Goal: Communication & Community: Connect with others

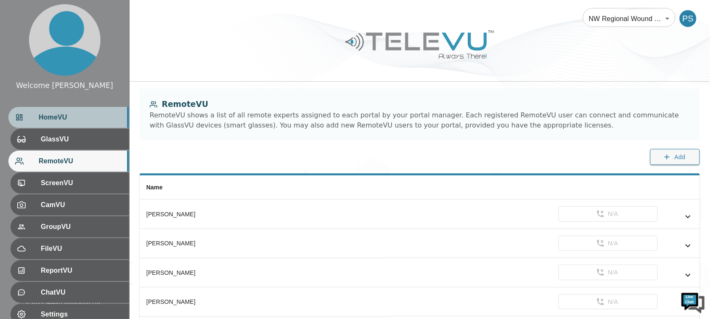
click at [92, 114] on span "HomeVU" at bounding box center [81, 117] width 84 height 10
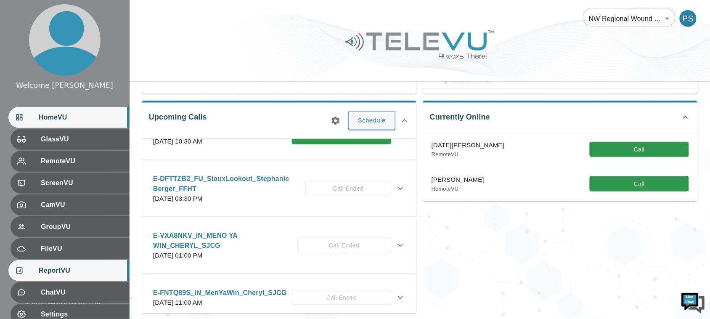
scroll to position [74, 0]
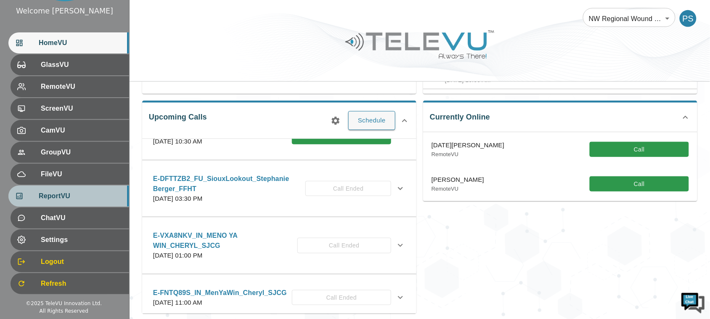
click at [71, 202] on div "ReportVU" at bounding box center [68, 195] width 121 height 21
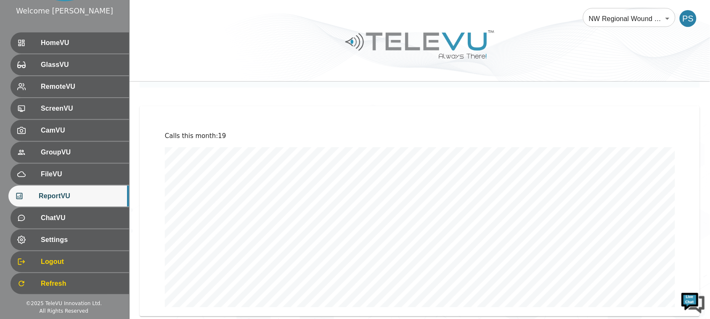
scroll to position [53, 0]
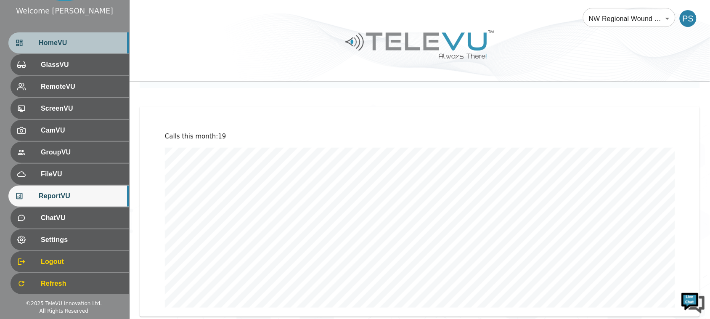
click at [39, 47] on span "HomeVU" at bounding box center [81, 43] width 84 height 10
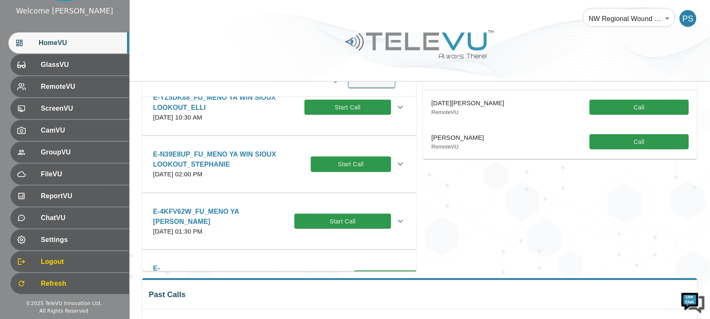
scroll to position [789, 0]
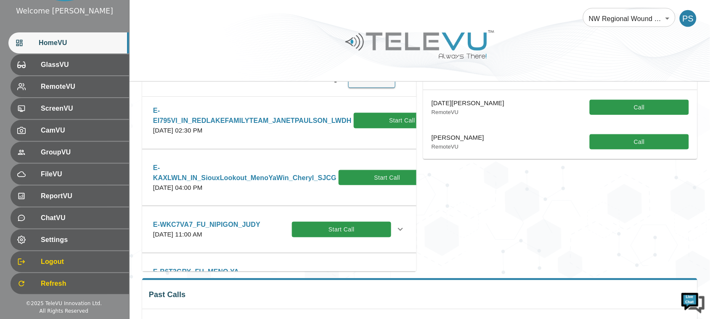
click at [44, 41] on span "HomeVU" at bounding box center [81, 43] width 84 height 10
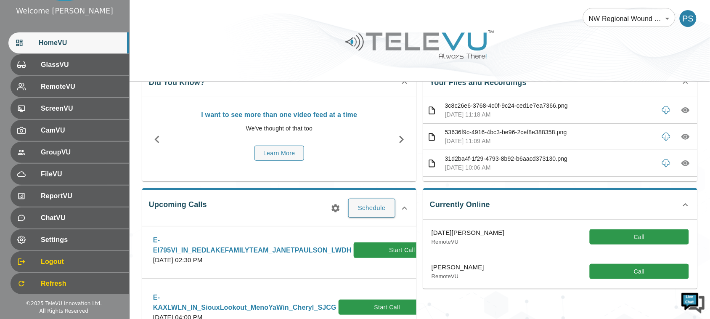
scroll to position [53, 0]
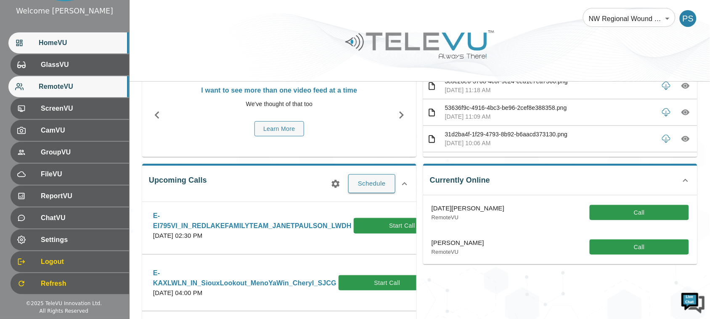
click at [74, 87] on span "RemoteVU" at bounding box center [81, 87] width 84 height 10
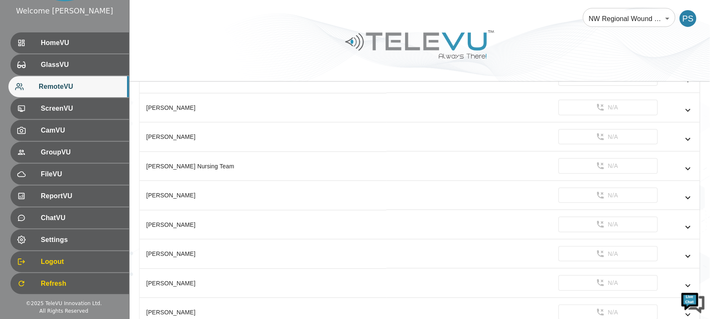
scroll to position [1883, 0]
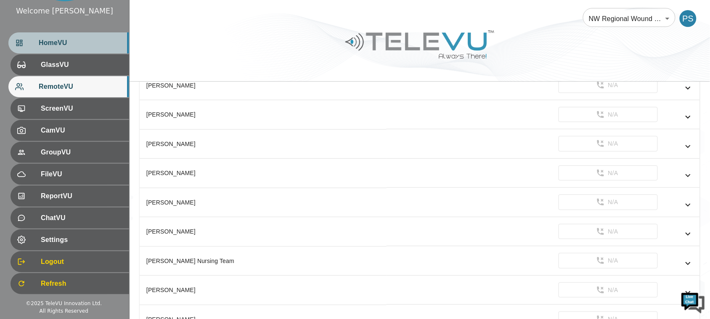
click at [88, 39] on span "HomeVU" at bounding box center [81, 43] width 84 height 10
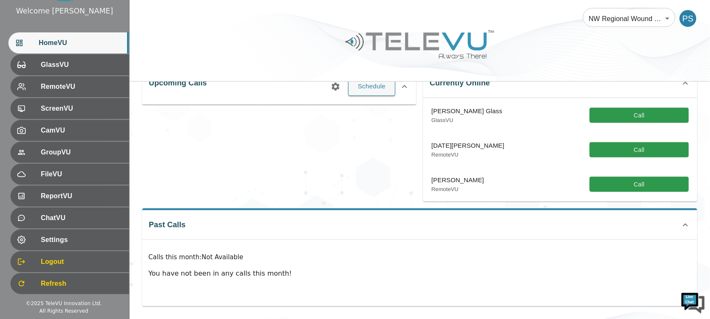
scroll to position [97, 0]
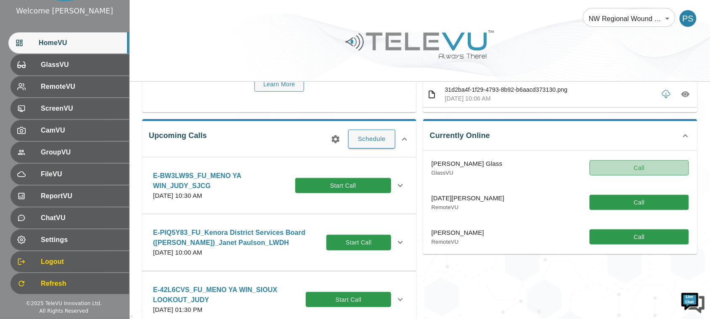
click at [657, 170] on button "Call" at bounding box center [639, 168] width 99 height 16
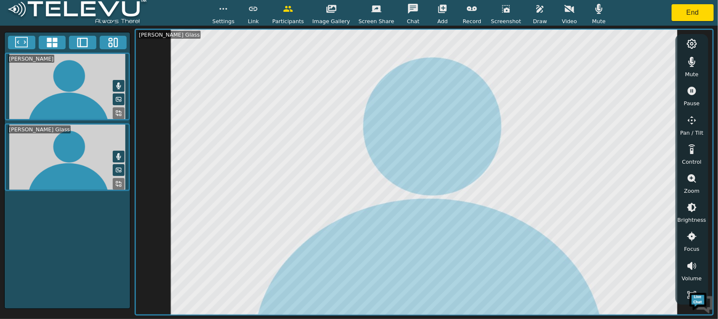
drag, startPoint x: 707, startPoint y: 94, endPoint x: 707, endPoint y: 105, distance: 11.4
click at [707, 105] on div "Mute Pause Pan / Tilt Control Zoom Brightness Focus Volume Resolution Flashligh…" at bounding box center [692, 169] width 33 height 270
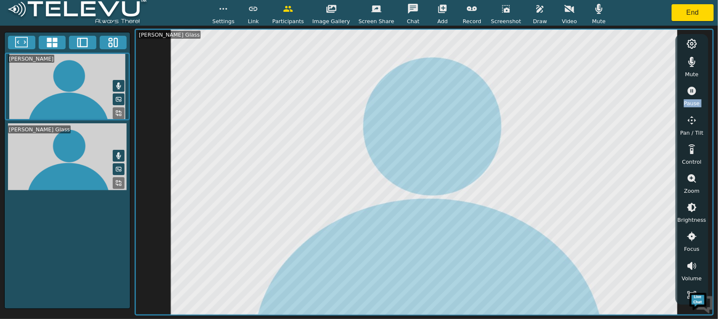
drag, startPoint x: 704, startPoint y: 103, endPoint x: 705, endPoint y: 119, distance: 16.1
click at [705, 119] on div "Mute Pause Pan / Tilt Control Zoom Brightness Focus Volume Resolution Flashligh…" at bounding box center [692, 174] width 29 height 251
click at [692, 180] on icon "button" at bounding box center [692, 178] width 8 height 8
click at [693, 207] on icon "button" at bounding box center [692, 208] width 8 height 8
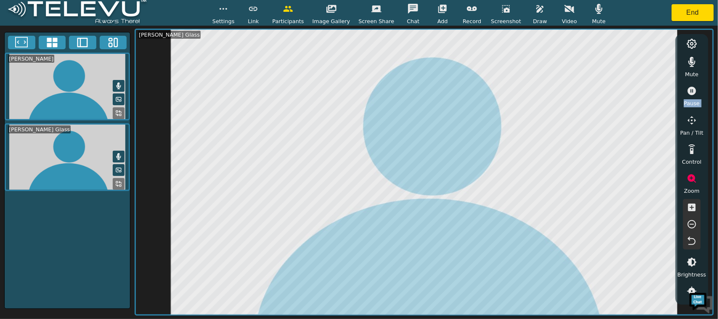
click at [693, 207] on icon "button" at bounding box center [692, 208] width 8 height 8
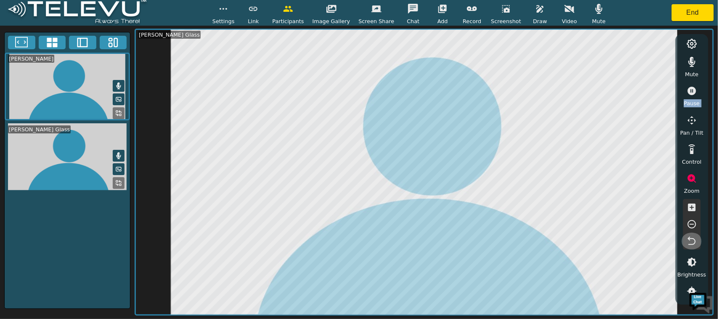
click at [692, 234] on button "button" at bounding box center [691, 241] width 21 height 17
click at [692, 179] on icon "button" at bounding box center [692, 178] width 10 height 10
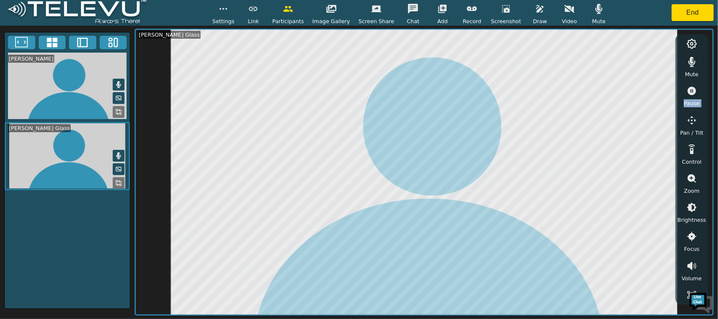
click at [689, 179] on icon "button" at bounding box center [692, 178] width 8 height 8
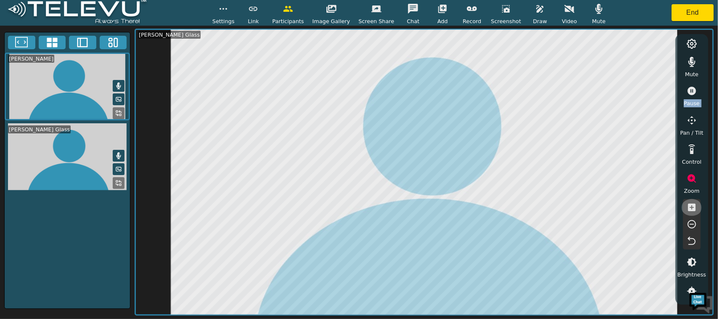
click at [691, 208] on icon "button" at bounding box center [692, 208] width 8 height 8
click at [691, 209] on icon "button" at bounding box center [692, 208] width 8 height 8
click at [692, 240] on icon "button" at bounding box center [692, 241] width 10 height 10
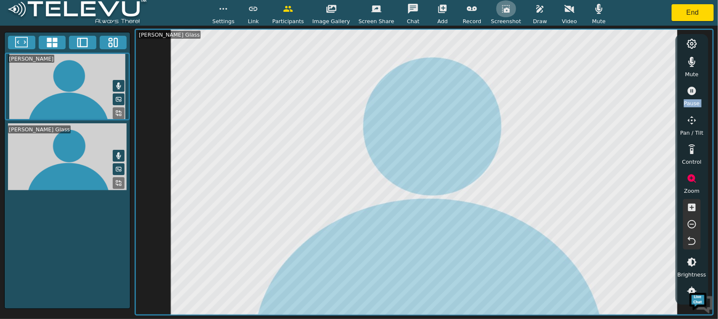
click at [503, 11] on icon "button" at bounding box center [506, 9] width 10 height 10
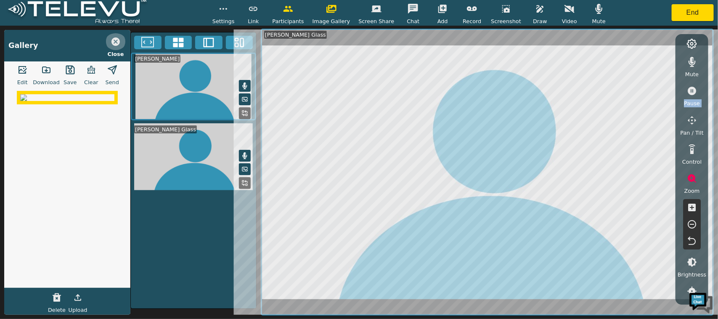
click at [116, 42] on icon "button" at bounding box center [116, 42] width 10 height 10
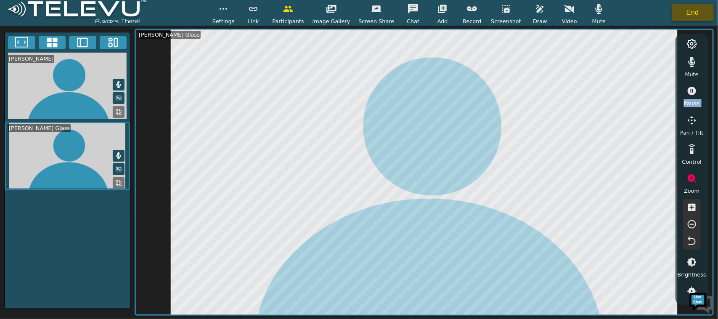
click at [696, 16] on button "End" at bounding box center [693, 12] width 42 height 17
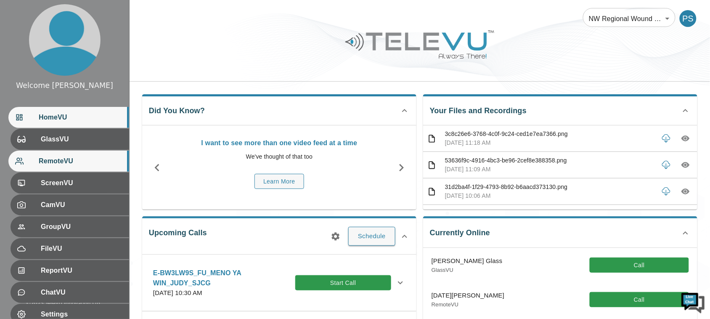
click at [76, 163] on span "RemoteVU" at bounding box center [81, 161] width 84 height 10
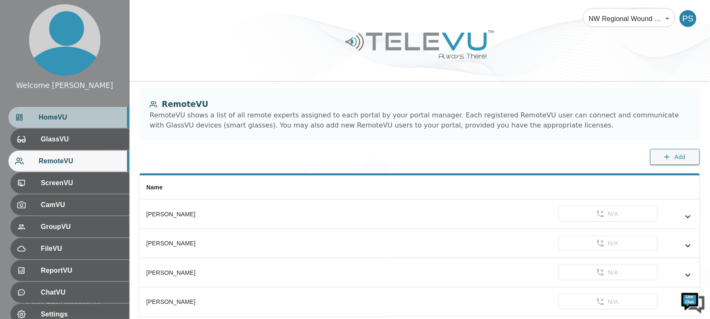
click at [66, 116] on span "HomeVU" at bounding box center [81, 117] width 84 height 10
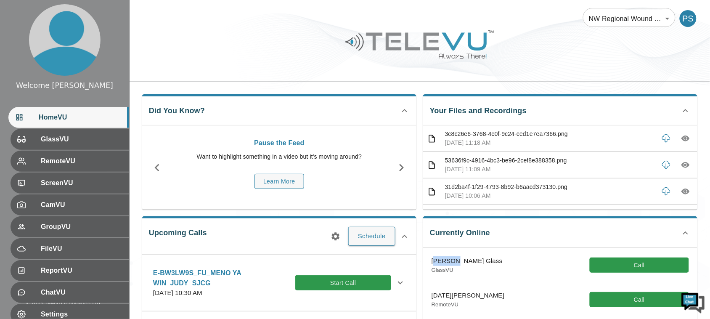
drag, startPoint x: 455, startPoint y: 263, endPoint x: 437, endPoint y: 262, distance: 18.6
click at [437, 262] on p "[PERSON_NAME] Glass" at bounding box center [467, 261] width 71 height 10
drag, startPoint x: 468, startPoint y: 261, endPoint x: 428, endPoint y: 259, distance: 39.6
click at [428, 259] on div "[PERSON_NAME] Glass GlassVU Call" at bounding box center [560, 265] width 274 height 34
click at [475, 275] on div "[PERSON_NAME] Glass GlassVU Call" at bounding box center [560, 265] width 274 height 34
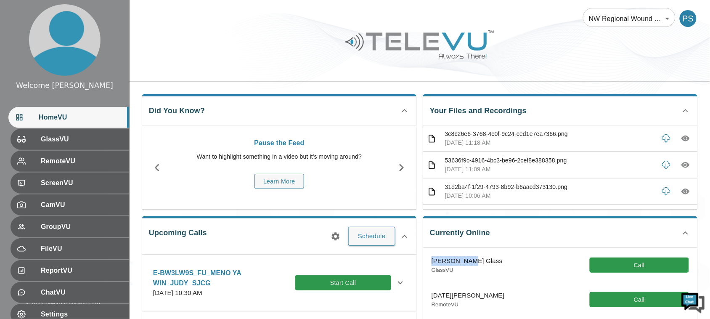
drag, startPoint x: 468, startPoint y: 260, endPoint x: 426, endPoint y: 254, distance: 42.8
click at [426, 254] on div "[PERSON_NAME] Glass GlassVU Call" at bounding box center [560, 265] width 274 height 34
click at [466, 270] on p "GlassVU" at bounding box center [467, 270] width 71 height 8
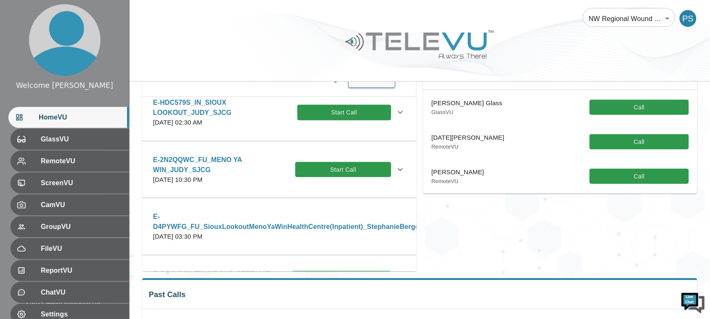
scroll to position [2221, 0]
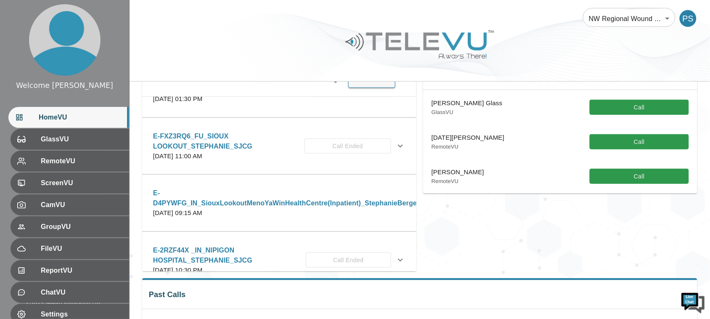
click at [395, 94] on icon at bounding box center [400, 89] width 10 height 10
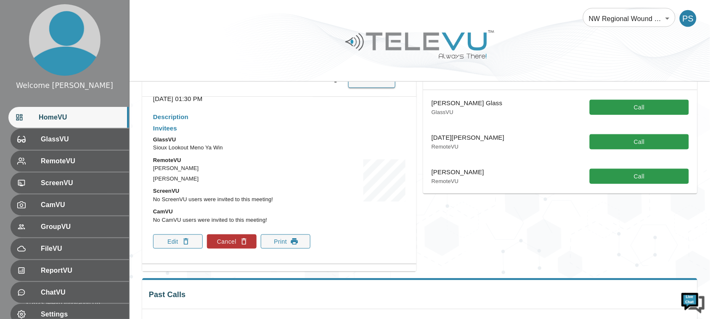
drag, startPoint x: 205, startPoint y: 232, endPoint x: 150, endPoint y: 223, distance: 56.2
click at [150, 223] on div "Description Invitees GlassVU Sioux Lookout Meno Ya Win RemoteVU [PERSON_NAME] […" at bounding box center [279, 182] width 266 height 147
click at [230, 172] on p "[PERSON_NAME]" at bounding box center [234, 168] width 162 height 8
click at [179, 183] on p "[PERSON_NAME]" at bounding box center [234, 179] width 162 height 8
drag, startPoint x: 156, startPoint y: 233, endPoint x: 203, endPoint y: 231, distance: 46.7
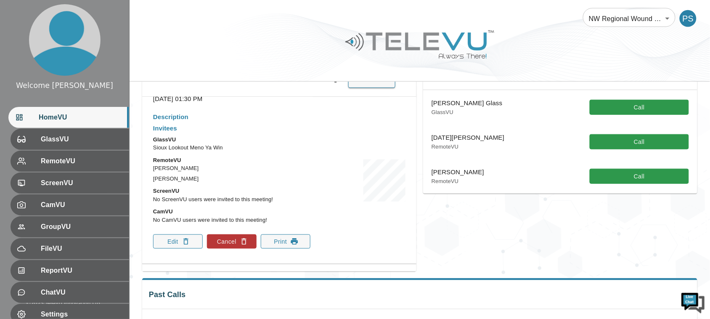
click at [203, 183] on p "[PERSON_NAME]" at bounding box center [234, 179] width 162 height 8
click at [215, 183] on p "[PERSON_NAME]" at bounding box center [234, 179] width 162 height 8
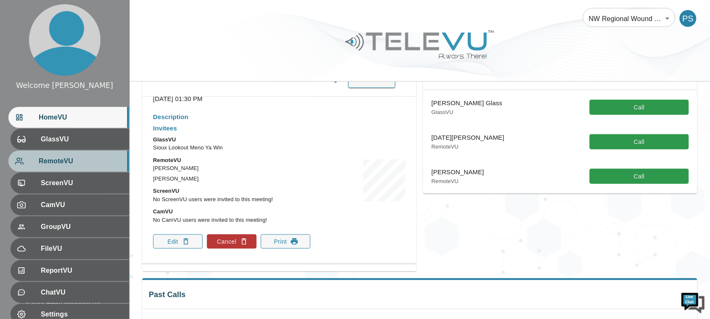
click at [69, 163] on span "RemoteVU" at bounding box center [81, 161] width 84 height 10
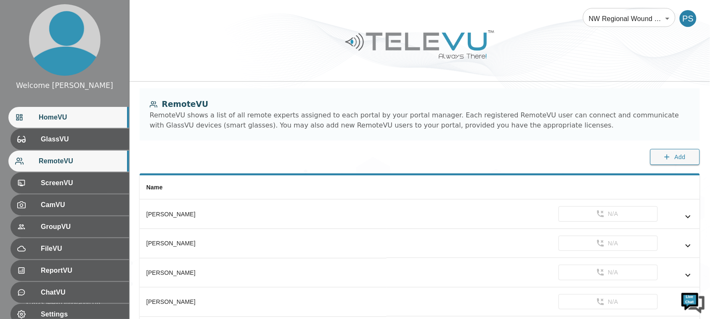
click at [100, 111] on div "HomeVU" at bounding box center [68, 117] width 121 height 21
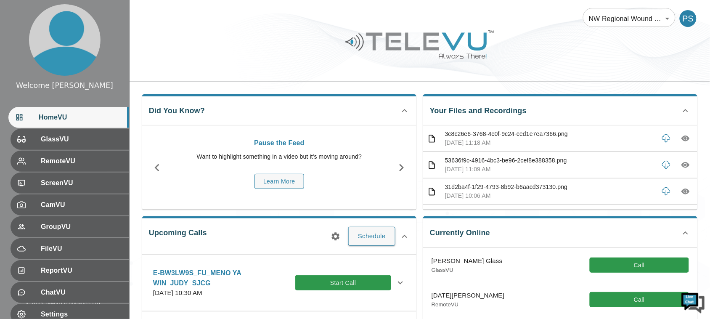
click at [699, 304] on img at bounding box center [693, 301] width 25 height 25
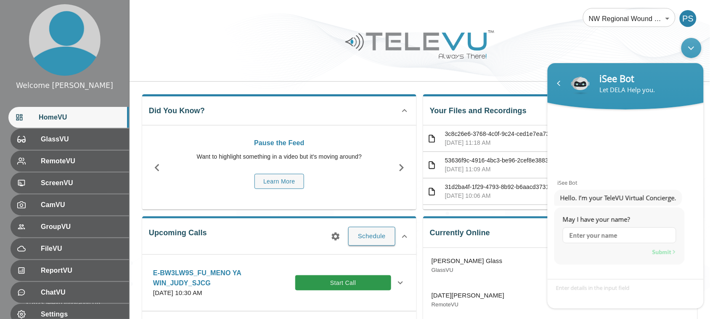
click at [686, 48] on div "Minimize live chat window" at bounding box center [691, 47] width 20 height 20
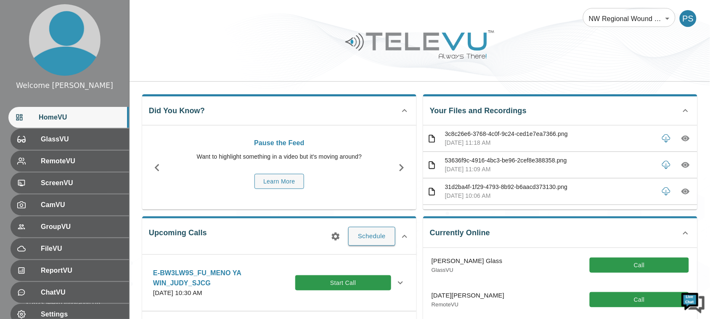
click at [687, 49] on div at bounding box center [420, 51] width 580 height 48
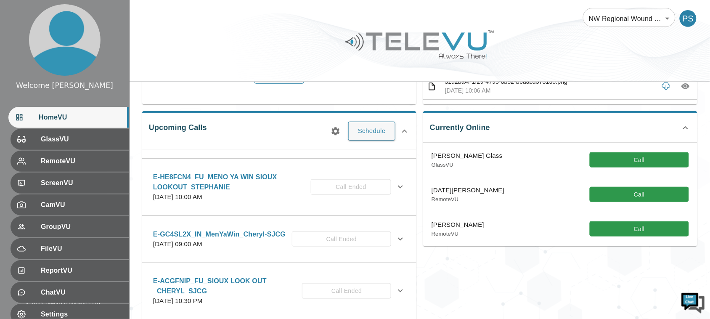
scroll to position [1144, 0]
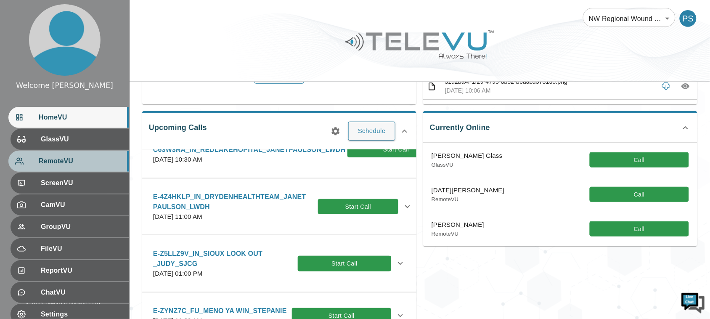
click at [66, 154] on div "RemoteVU" at bounding box center [68, 161] width 121 height 21
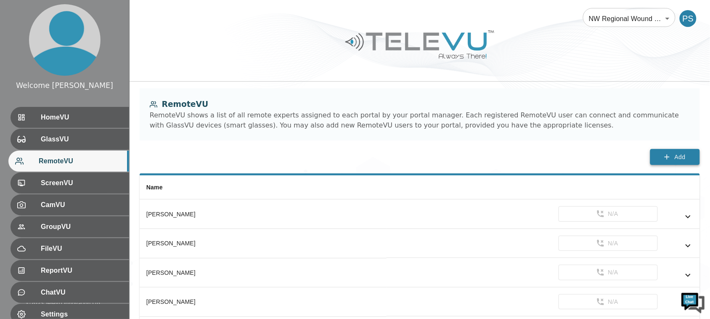
click at [664, 156] on icon "button" at bounding box center [667, 157] width 8 height 8
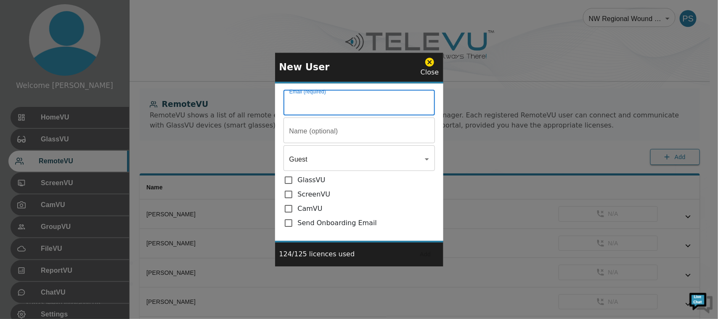
click at [353, 107] on input "Email (required)" at bounding box center [358, 104] width 151 height 24
paste input "[EMAIL_ADDRESS][DOMAIN_NAME]"
type input "[EMAIL_ADDRESS][DOMAIN_NAME]"
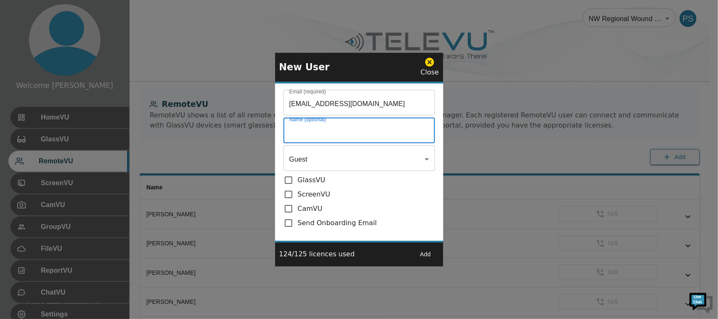
click at [345, 129] on input "Email (required)" at bounding box center [358, 131] width 151 height 24
drag, startPoint x: 330, startPoint y: 134, endPoint x: 253, endPoint y: 121, distance: 78.1
click at [253, 121] on div "New User Close Email (required) [EMAIL_ADDRESS][DOMAIN_NAME] Email (required) N…" at bounding box center [359, 159] width 718 height 319
paste input "-[PERSON_NAME]"
drag, startPoint x: 314, startPoint y: 132, endPoint x: 343, endPoint y: 130, distance: 29.1
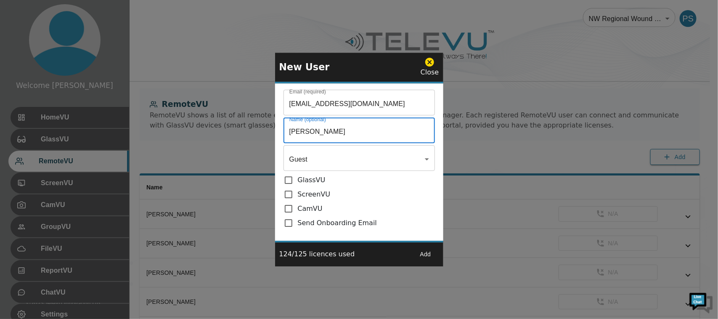
click at [343, 130] on input "[PERSON_NAME]" at bounding box center [358, 131] width 151 height 24
type input "[PERSON_NAME]"
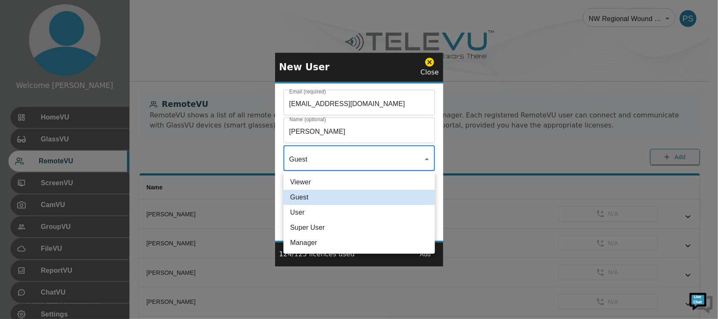
click at [354, 162] on div at bounding box center [359, 159] width 718 height 319
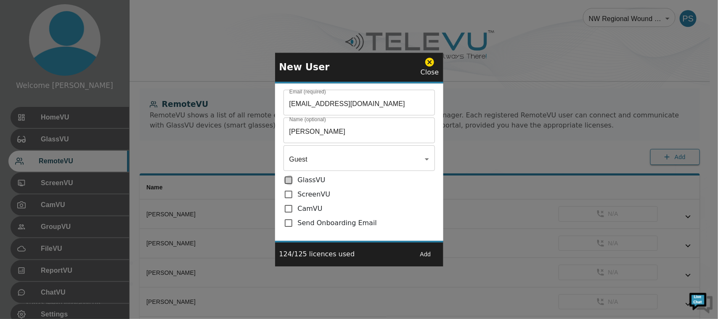
click at [289, 180] on input "checkbox" at bounding box center [290, 180] width 14 height 10
checkbox input "true"
click at [286, 192] on input "checkbox" at bounding box center [290, 194] width 14 height 10
checkbox input "true"
click at [287, 224] on input "checkbox" at bounding box center [290, 223] width 14 height 10
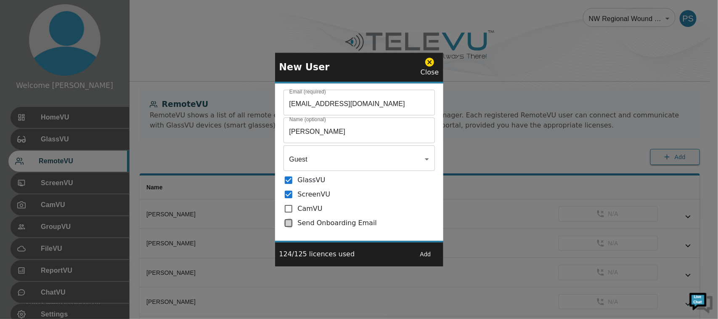
checkbox input "true"
click at [428, 254] on button "Add" at bounding box center [425, 254] width 27 height 16
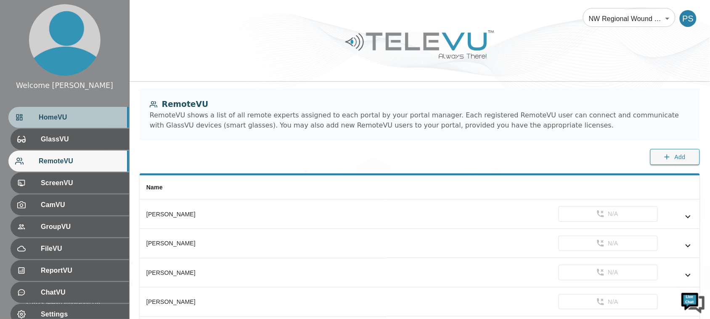
click at [77, 119] on span "HomeVU" at bounding box center [81, 117] width 84 height 10
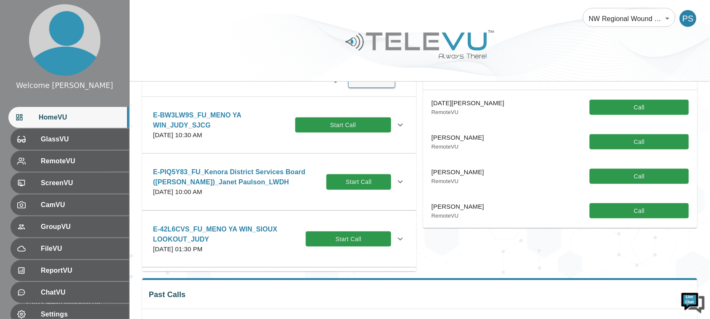
scroll to position [105, 0]
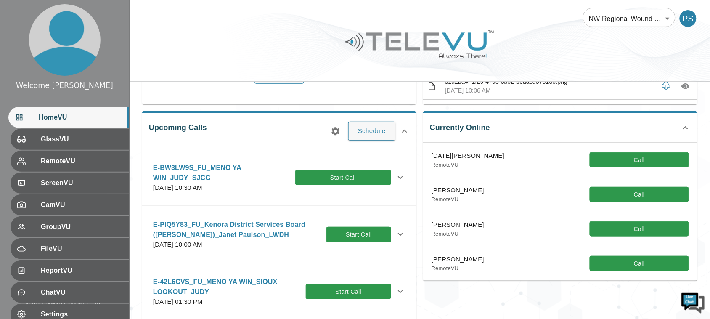
click at [64, 172] on ul "HomeVU GlassVU RemoteVU ScreenVU CamVU GroupVU FileVU ReportVU ChatVU Settings …" at bounding box center [64, 237] width 129 height 269
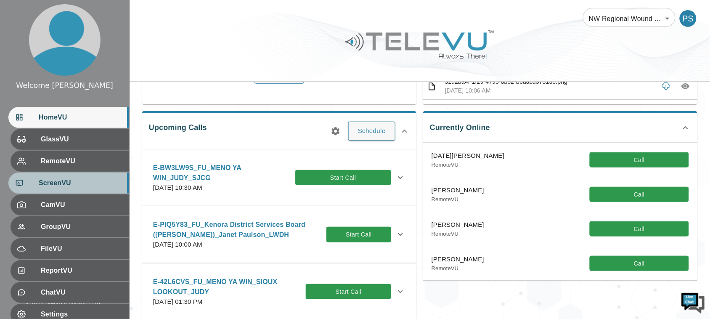
click at [64, 192] on div "ScreenVU" at bounding box center [68, 182] width 121 height 21
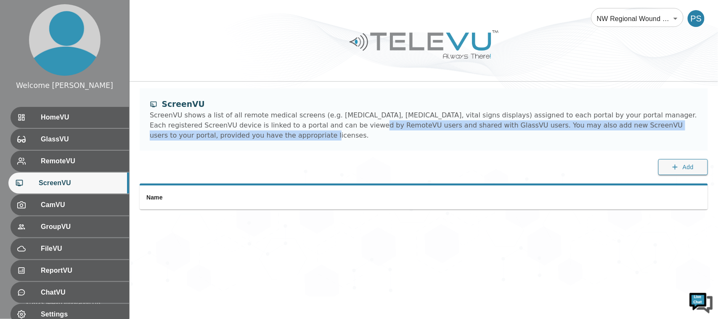
drag, startPoint x: 285, startPoint y: 122, endPoint x: 396, endPoint y: 175, distance: 123.2
click at [396, 175] on div "ScreenVU ScreenVU shows a list of all remote medical screens (e.g. [MEDICAL_DAT…" at bounding box center [424, 135] width 588 height 95
click at [406, 153] on div "ScreenVU ScreenVU shows a list of all remote medical screens (e.g. [MEDICAL_DAT…" at bounding box center [424, 135] width 588 height 95
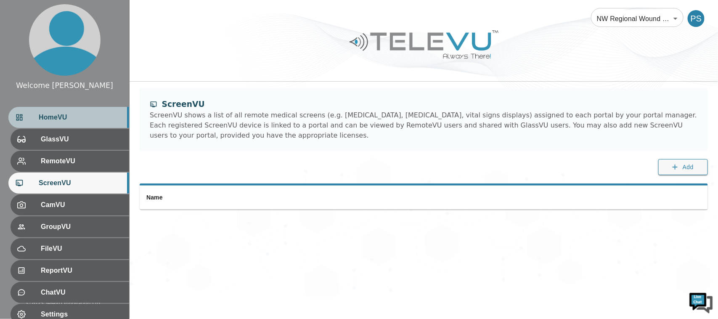
click at [83, 119] on span "HomeVU" at bounding box center [81, 117] width 84 height 10
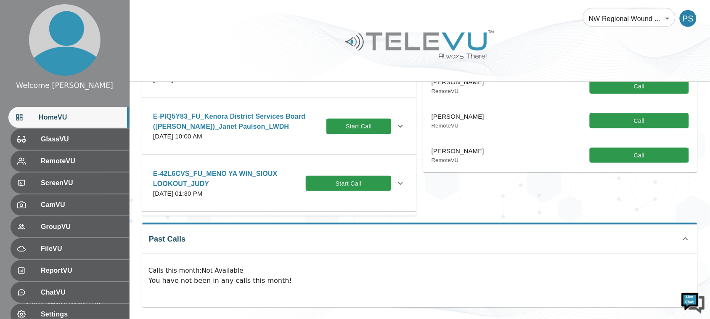
scroll to position [215, 0]
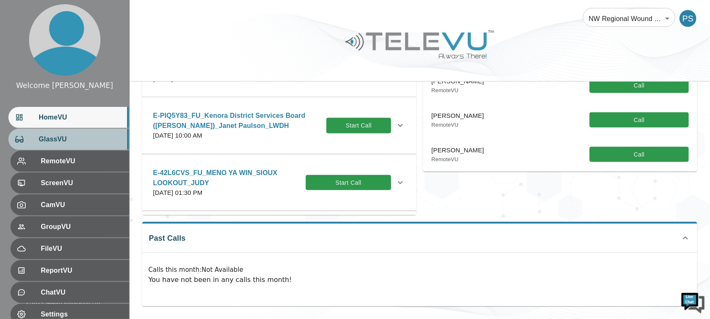
click at [39, 143] on span "GlassVU" at bounding box center [81, 139] width 84 height 10
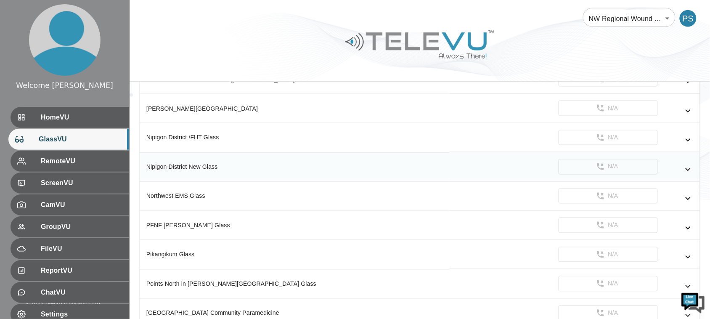
scroll to position [473, 0]
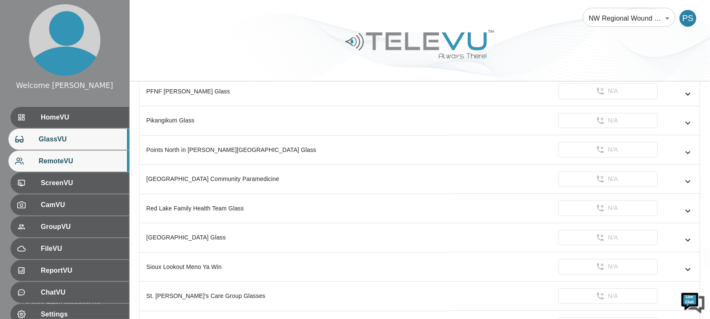
click at [66, 163] on span "RemoteVU" at bounding box center [81, 161] width 84 height 10
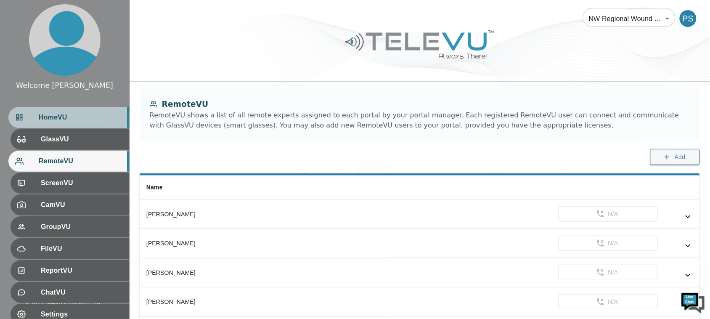
click at [70, 119] on span "HomeVU" at bounding box center [81, 117] width 84 height 10
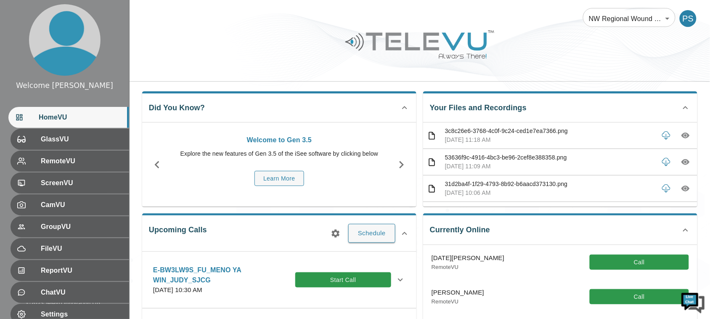
scroll to position [158, 0]
